Goal: Task Accomplishment & Management: Manage account settings

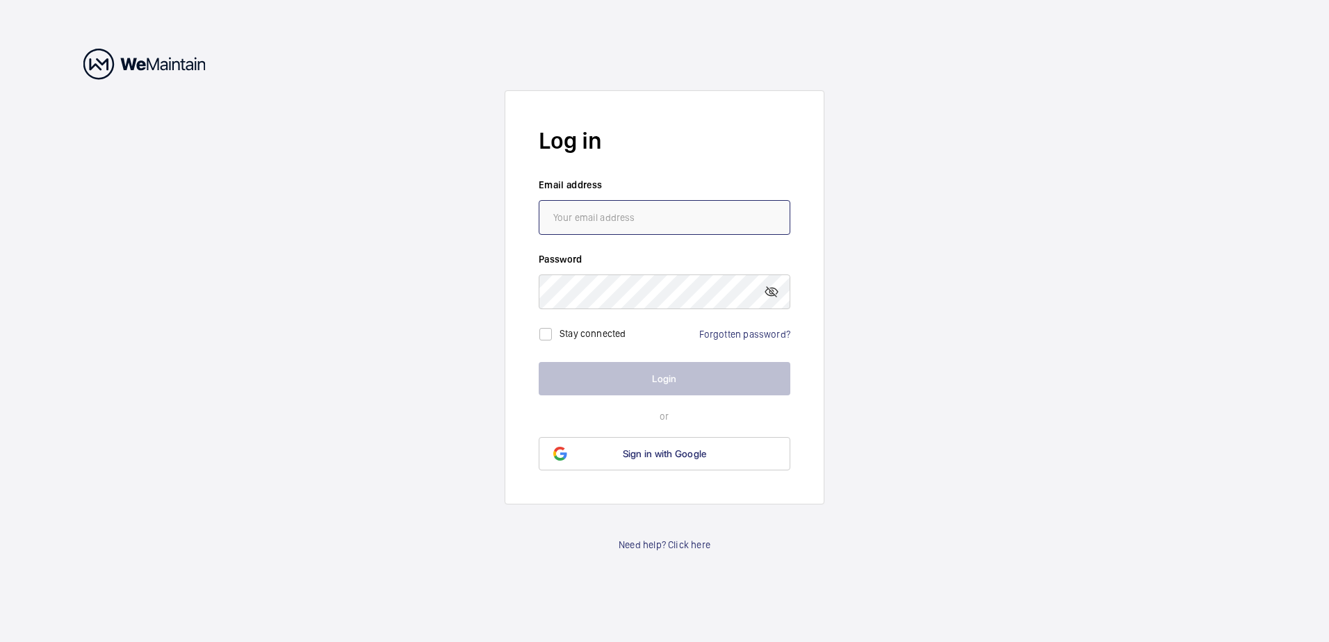
type input "[PERSON_NAME][EMAIL_ADDRESS][PERSON_NAME][DOMAIN_NAME]"
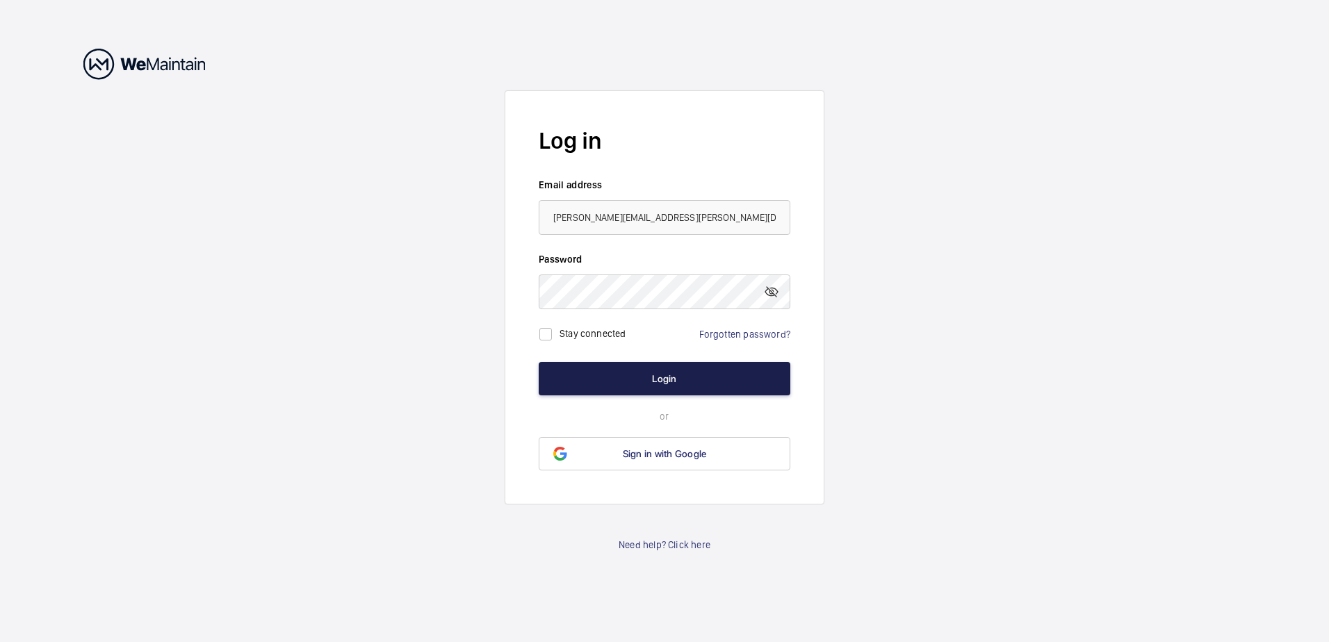
click at [562, 378] on button "Login" at bounding box center [665, 378] width 252 height 33
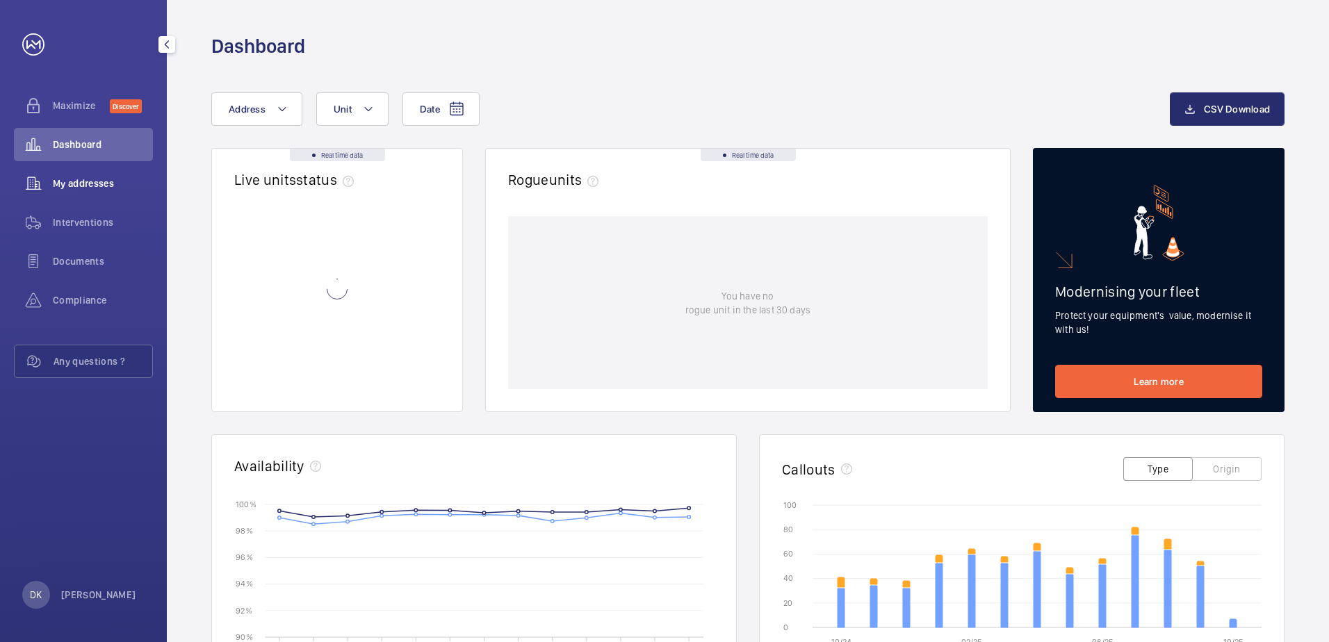
click at [88, 189] on span "My addresses" at bounding box center [103, 184] width 100 height 14
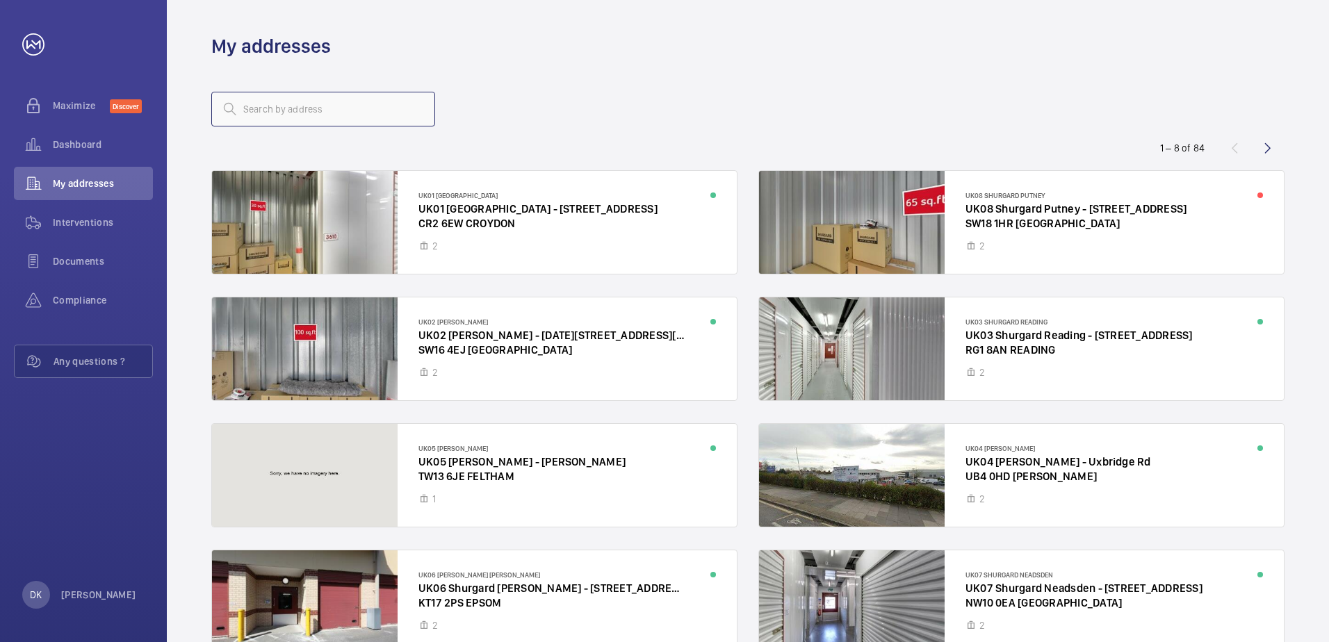
click at [317, 112] on input "text" at bounding box center [323, 109] width 224 height 35
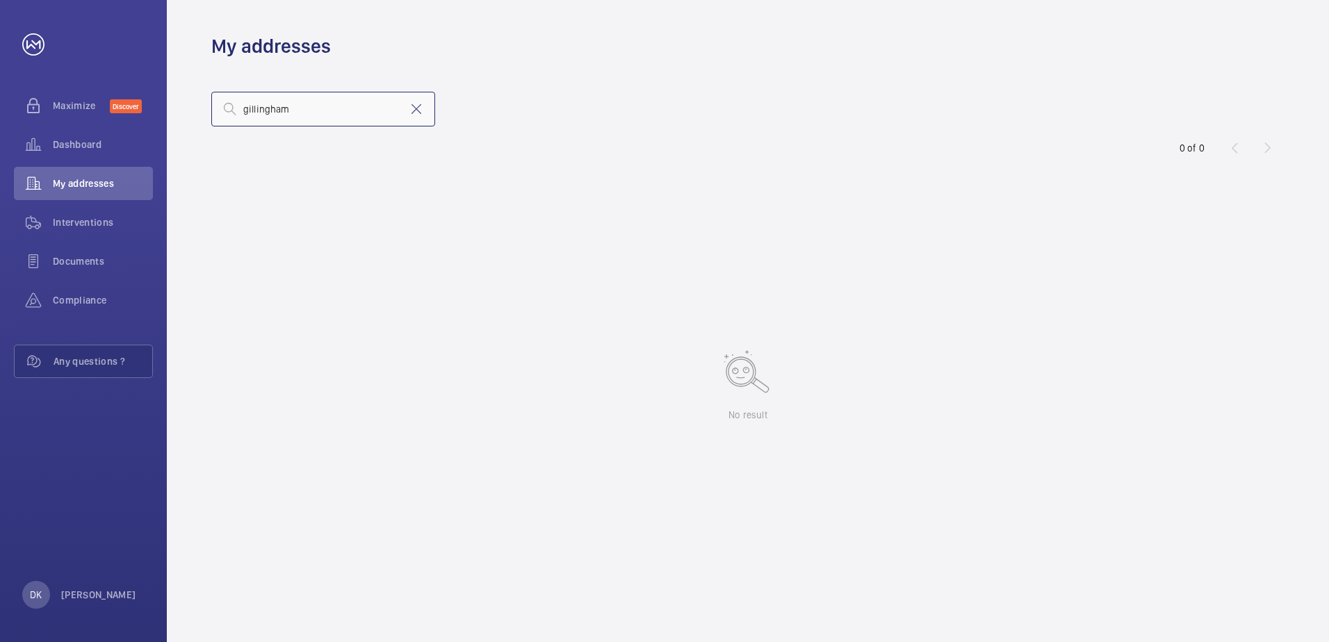
click at [348, 111] on input "gillingham" at bounding box center [323, 109] width 224 height 35
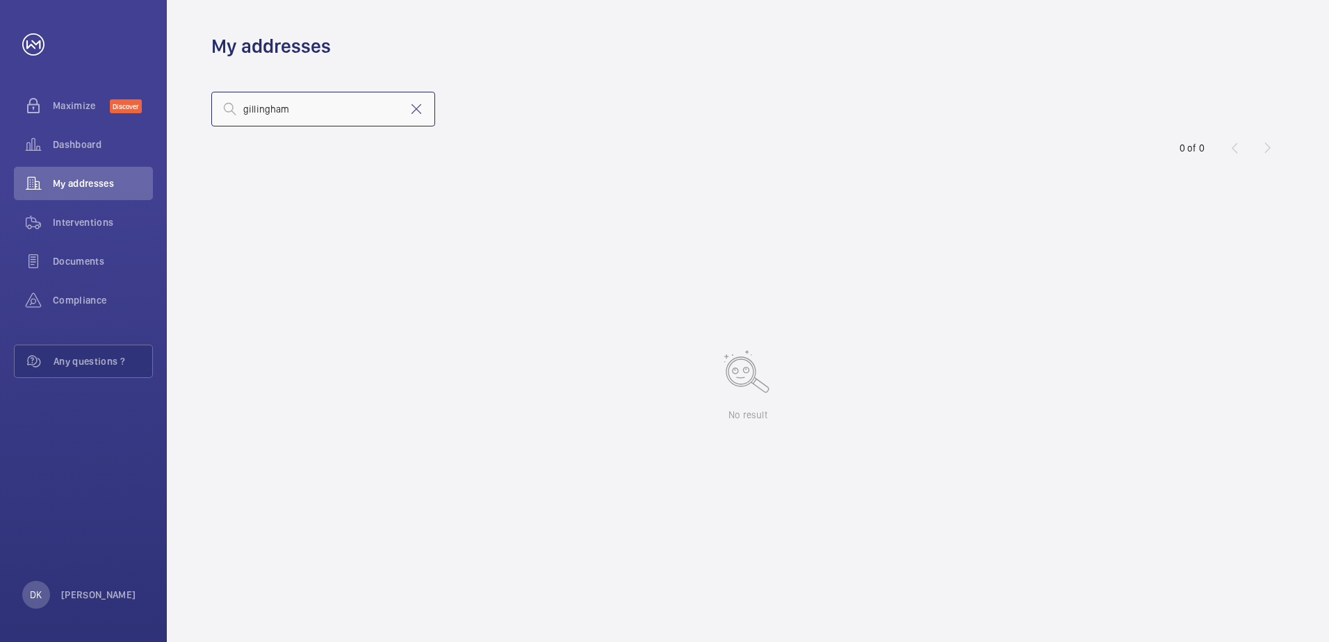
click at [348, 111] on input "gillingham" at bounding box center [323, 109] width 224 height 35
type input "gillingham"
click at [348, 111] on input "gillingham" at bounding box center [323, 109] width 224 height 35
drag, startPoint x: 300, startPoint y: 111, endPoint x: 177, endPoint y: 121, distance: 122.7
click at [177, 121] on wm-front-address-list "gillingham 0 of 0 No result" at bounding box center [748, 350] width 1162 height 583
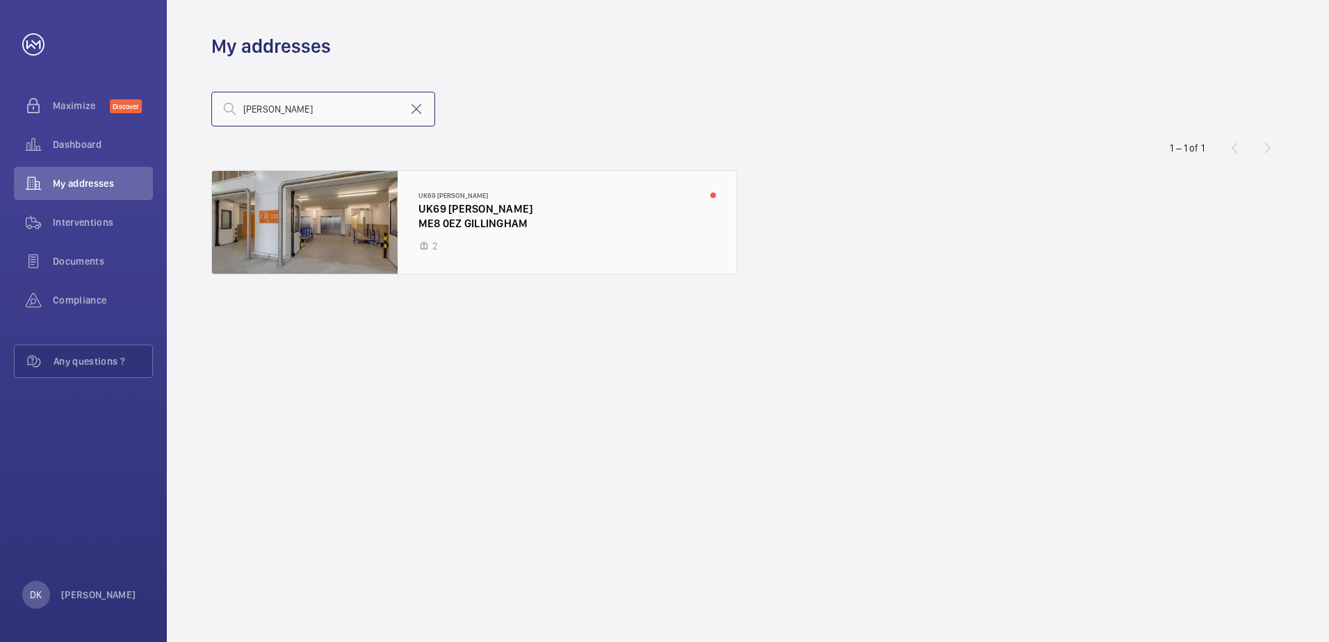
type input "[PERSON_NAME]"
click at [419, 206] on div at bounding box center [474, 222] width 525 height 103
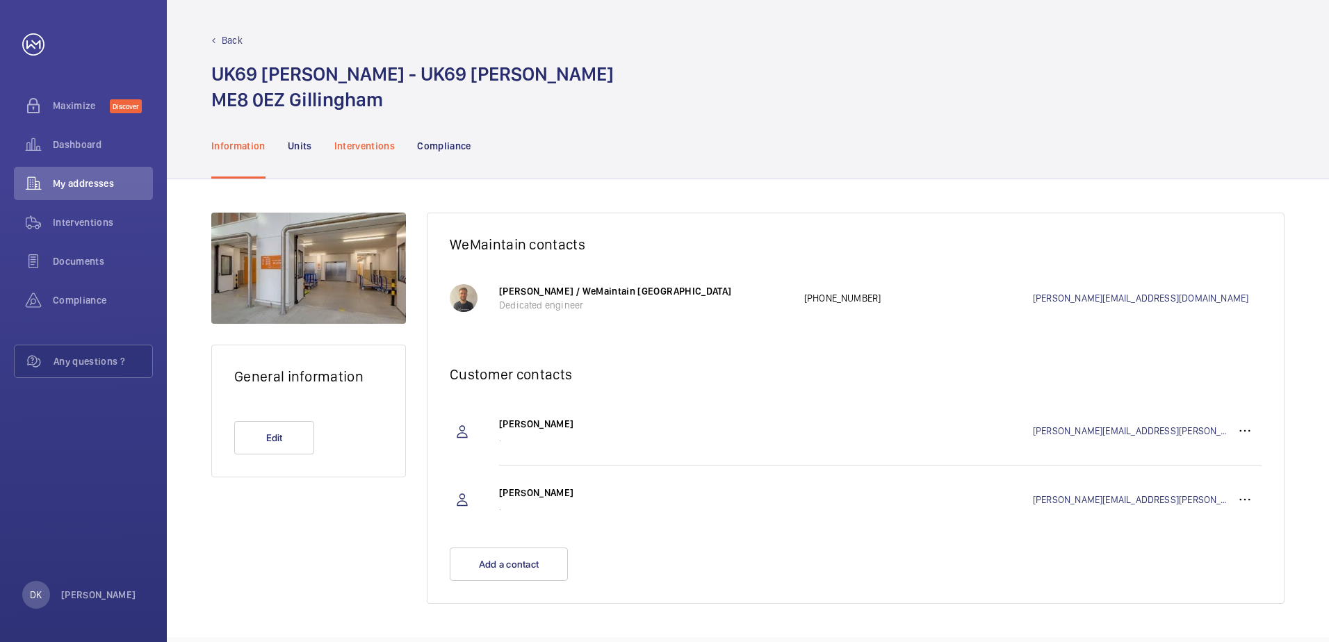
click at [361, 149] on p "Interventions" at bounding box center [364, 146] width 61 height 14
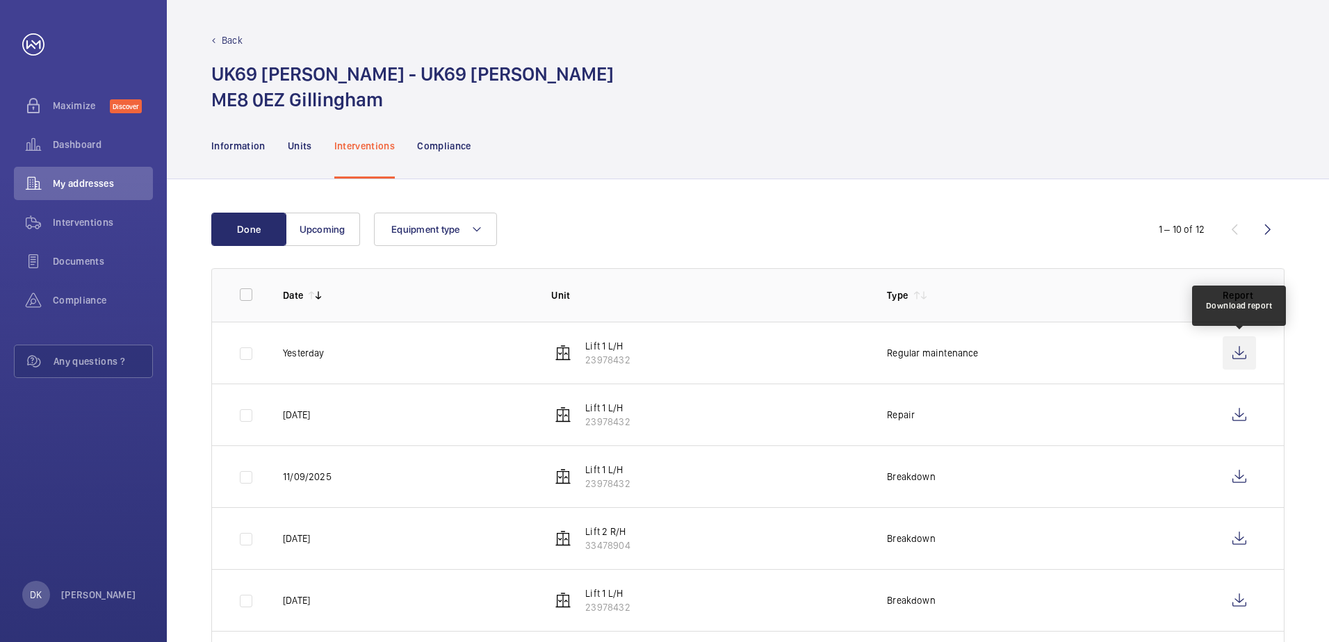
click at [1230, 358] on wm-front-icon-button at bounding box center [1239, 352] width 33 height 33
click at [325, 227] on button "Upcoming" at bounding box center [322, 229] width 75 height 33
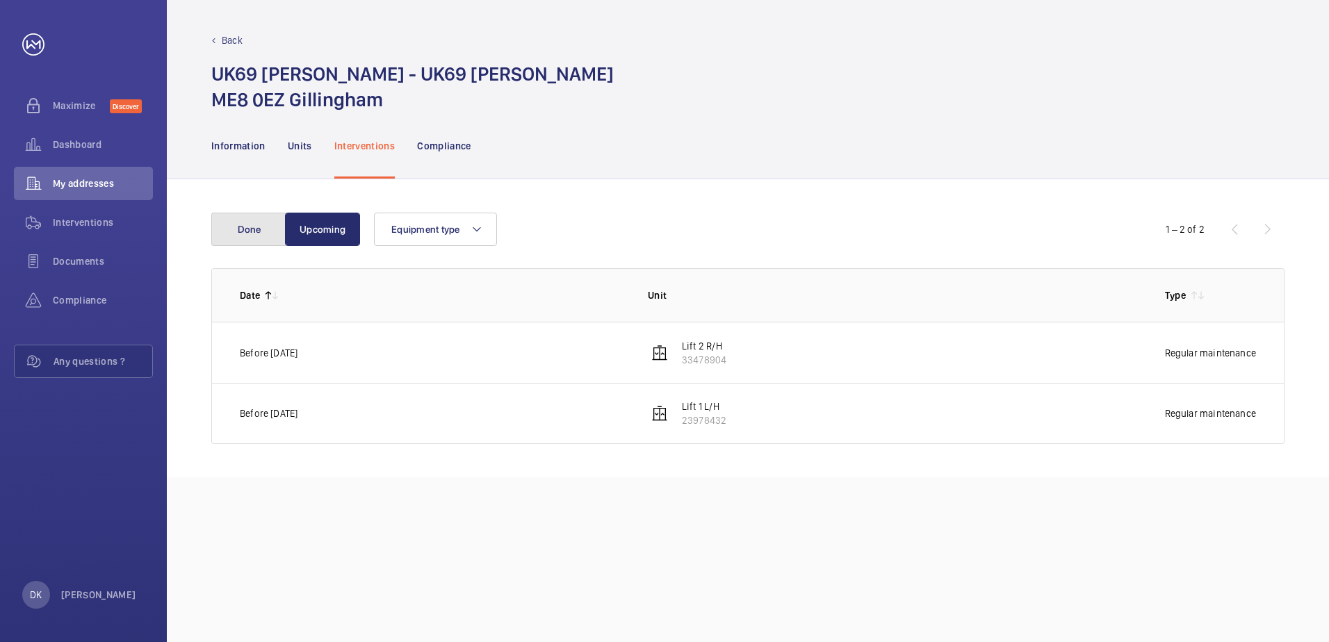
click at [243, 216] on button "Done" at bounding box center [248, 229] width 75 height 33
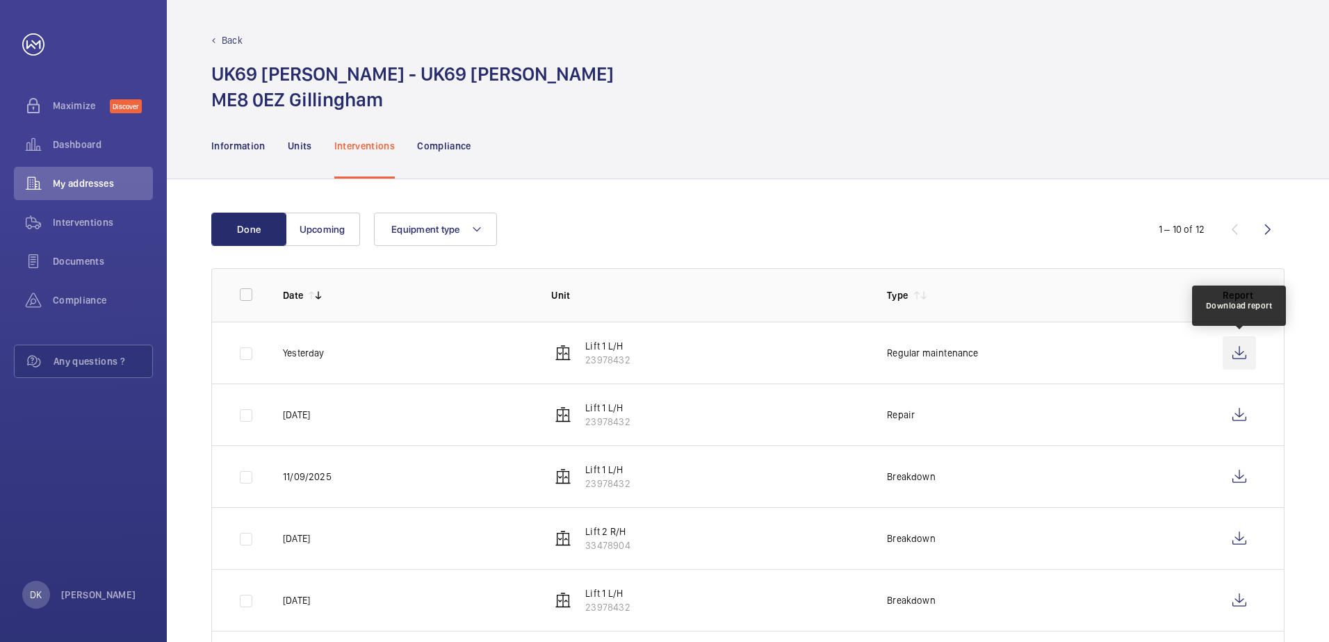
click at [1246, 359] on wm-front-icon-button at bounding box center [1239, 352] width 33 height 33
